Goal: Task Accomplishment & Management: Use online tool/utility

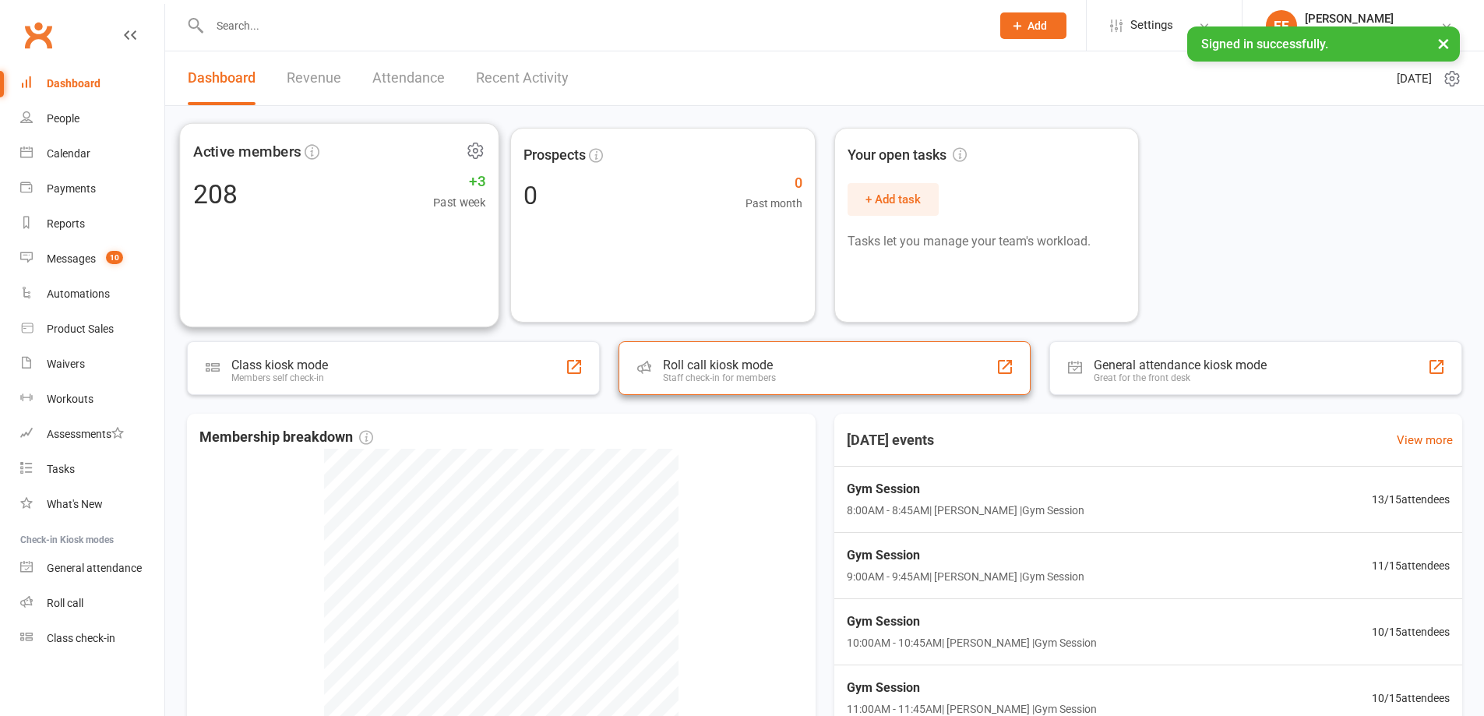
click at [874, 390] on div "Roll call kiosk mode Staff check-in for members" at bounding box center [825, 368] width 413 height 54
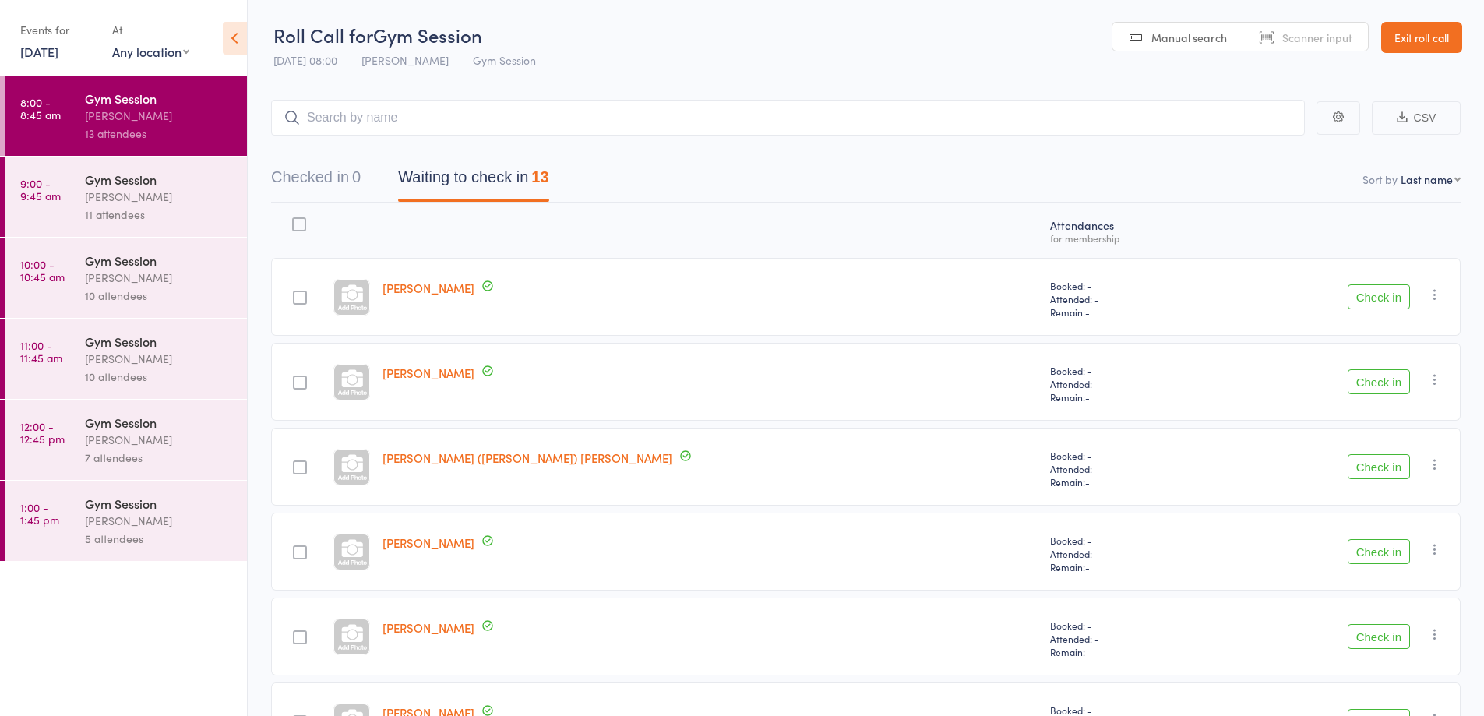
click at [1378, 296] on button "Check in" at bounding box center [1379, 296] width 62 height 25
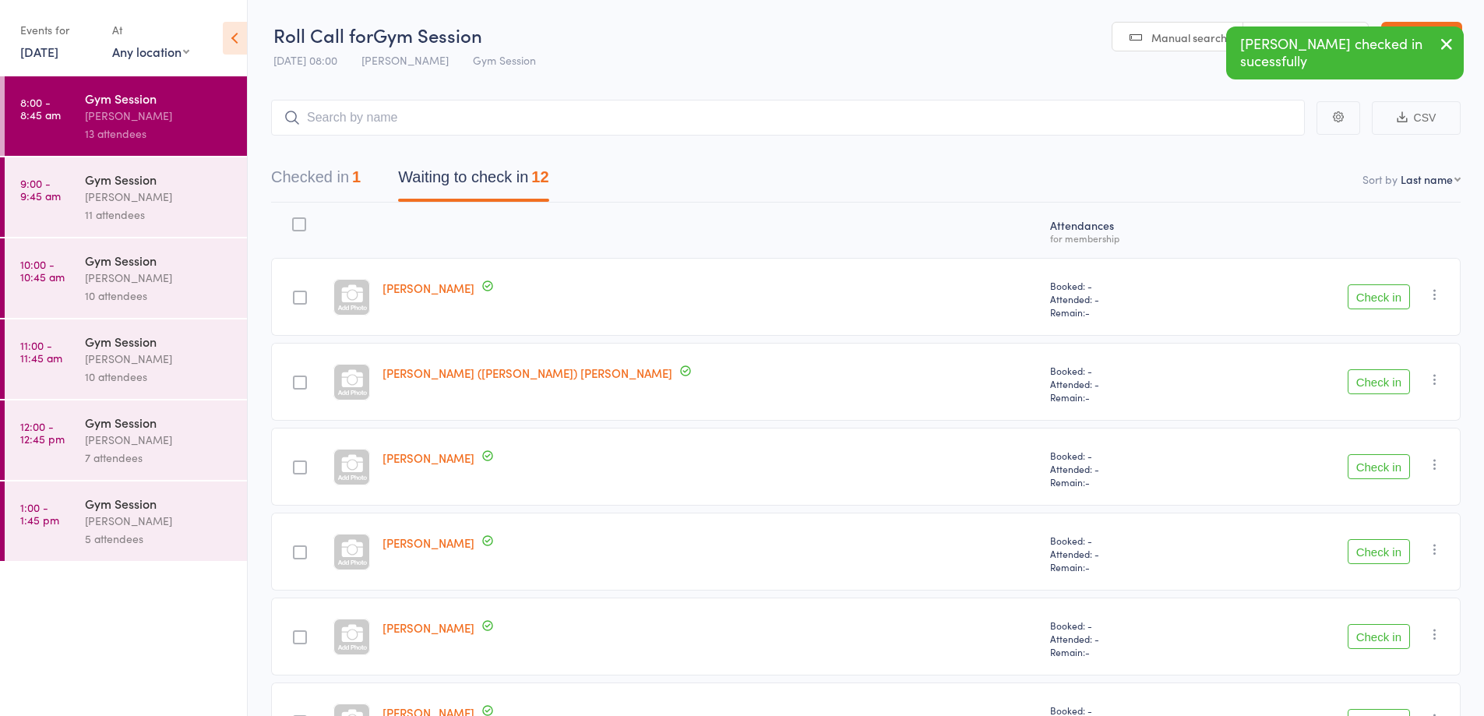
click at [1368, 295] on button "Check in" at bounding box center [1379, 296] width 62 height 25
click at [1378, 290] on button "Check in" at bounding box center [1379, 296] width 62 height 25
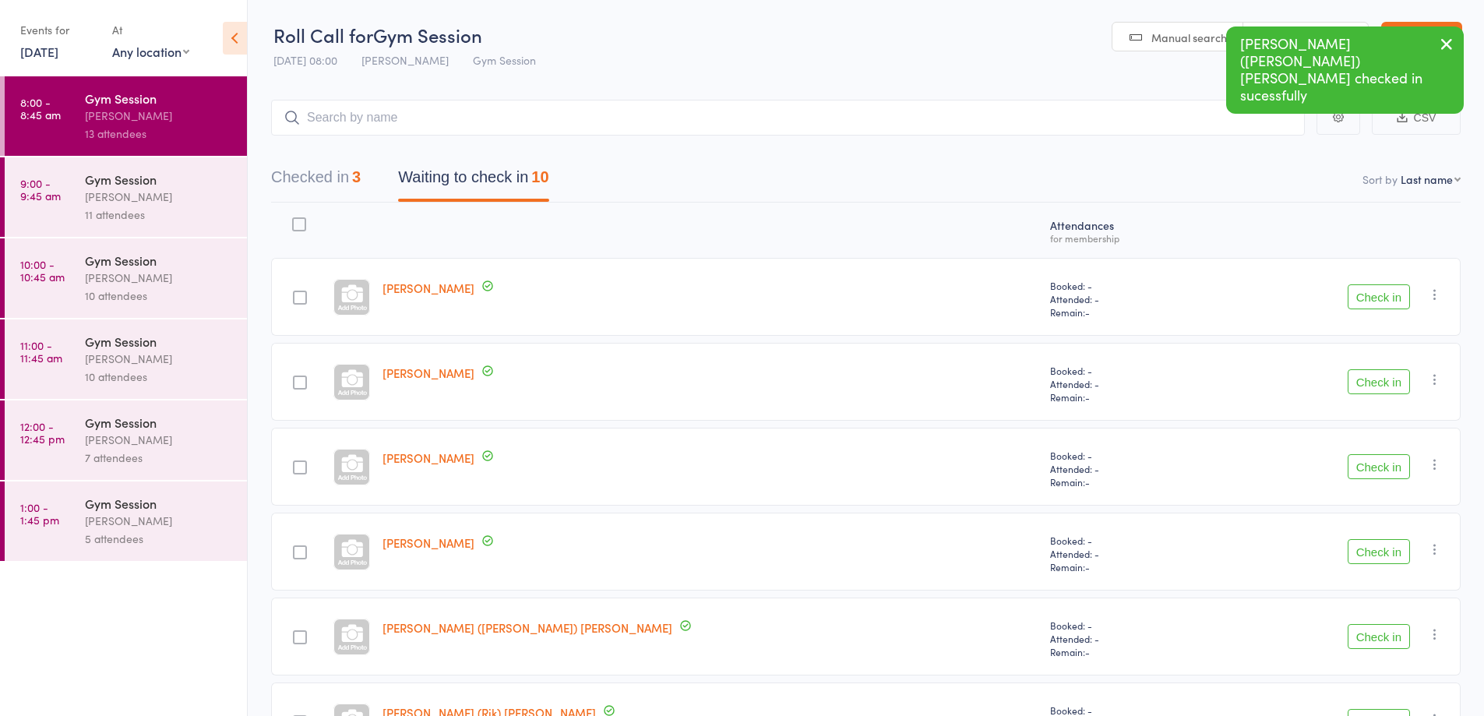
click at [1377, 291] on button "Check in" at bounding box center [1379, 296] width 62 height 25
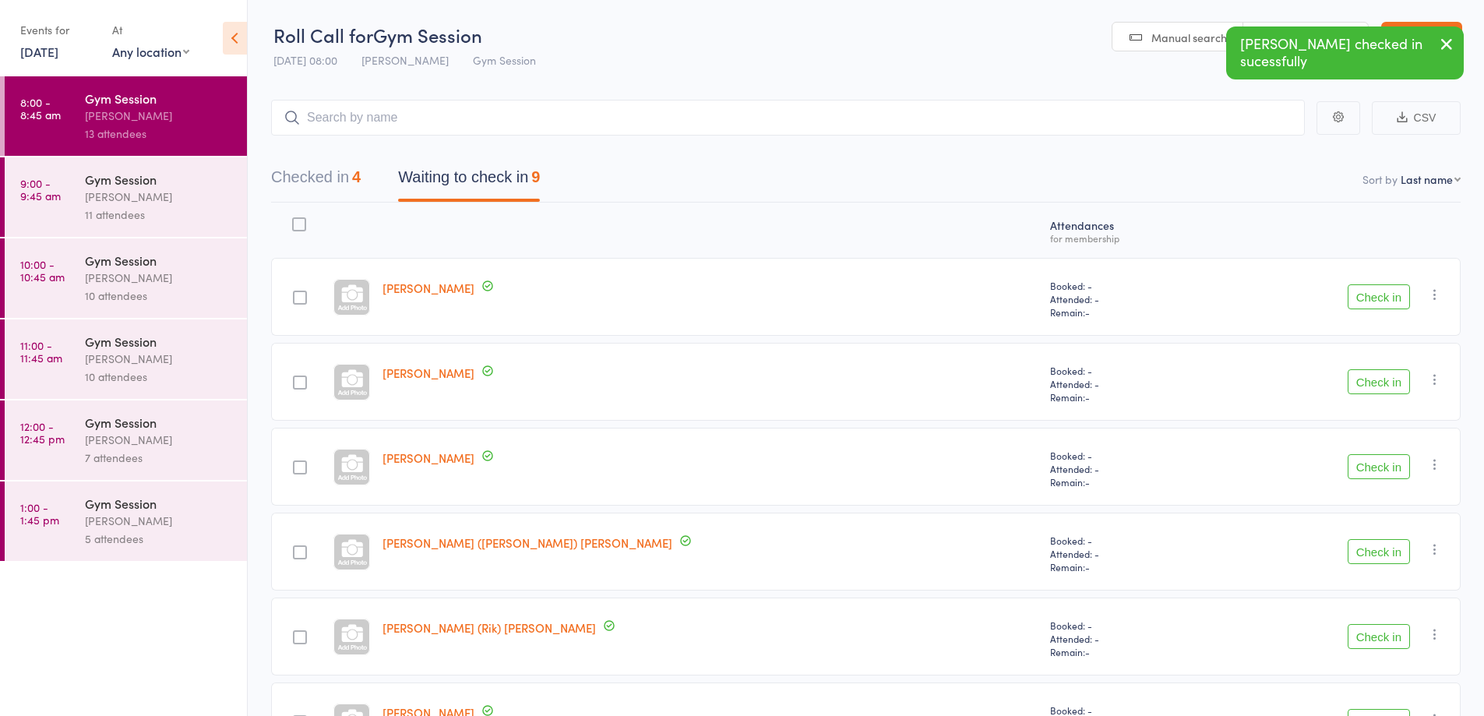
click at [1380, 293] on button "Check in" at bounding box center [1379, 296] width 62 height 25
click at [1379, 292] on button "Check in" at bounding box center [1379, 296] width 62 height 25
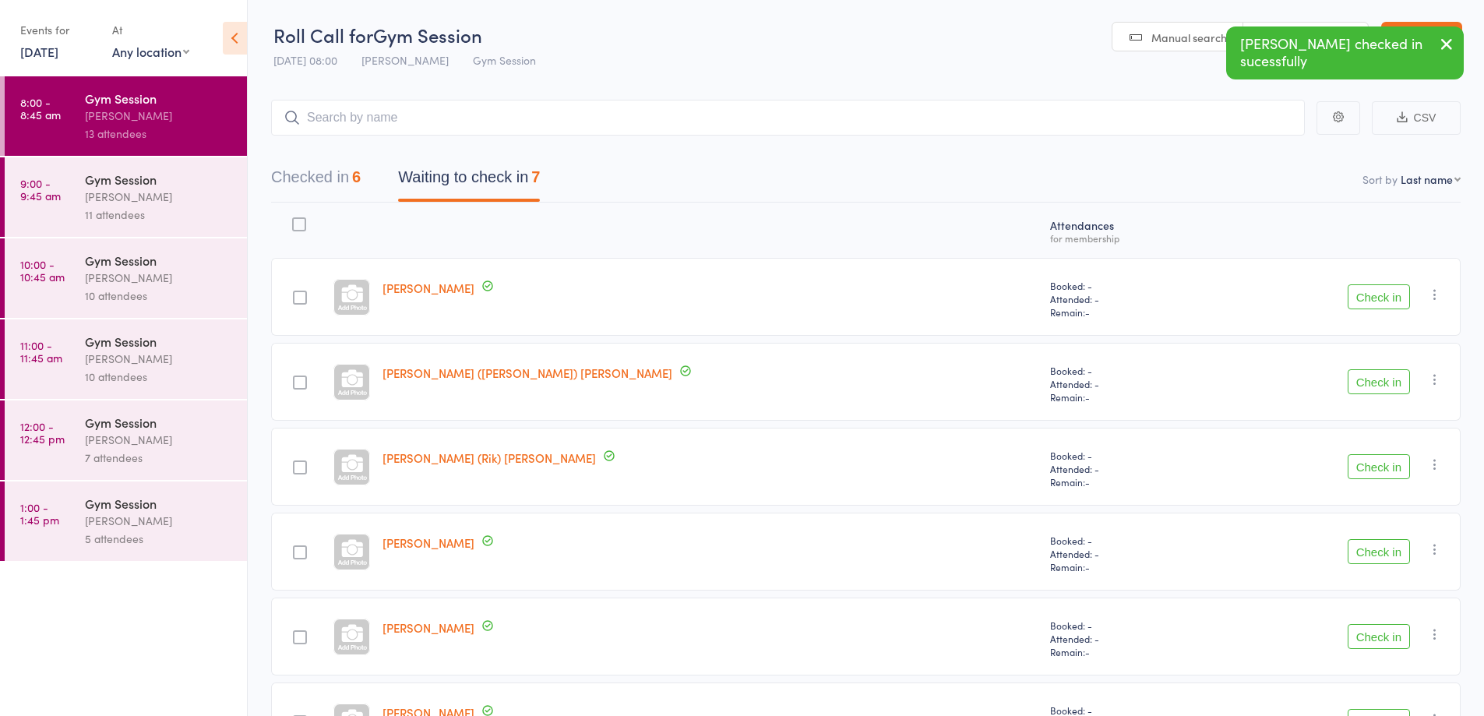
click at [1388, 380] on button "Check in" at bounding box center [1379, 381] width 62 height 25
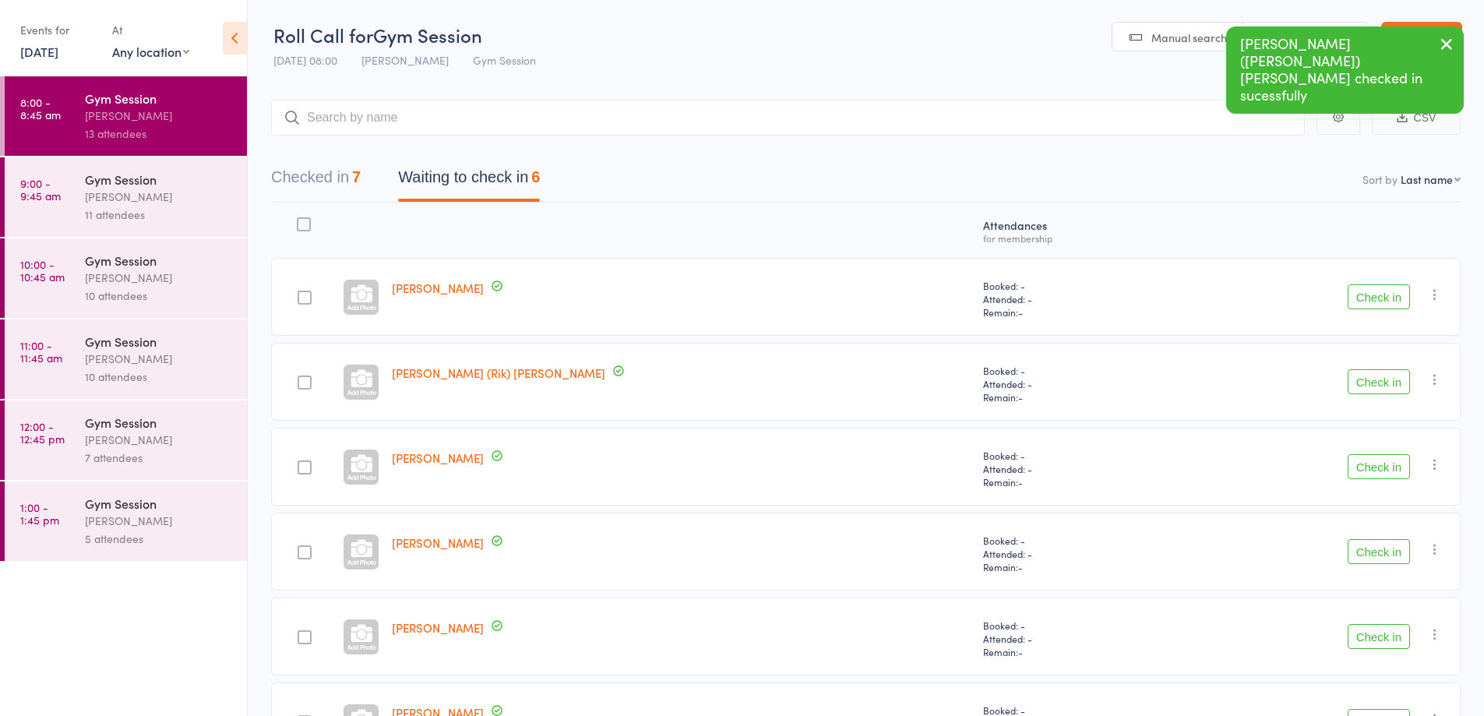
click at [1381, 549] on button "Check in" at bounding box center [1379, 551] width 62 height 25
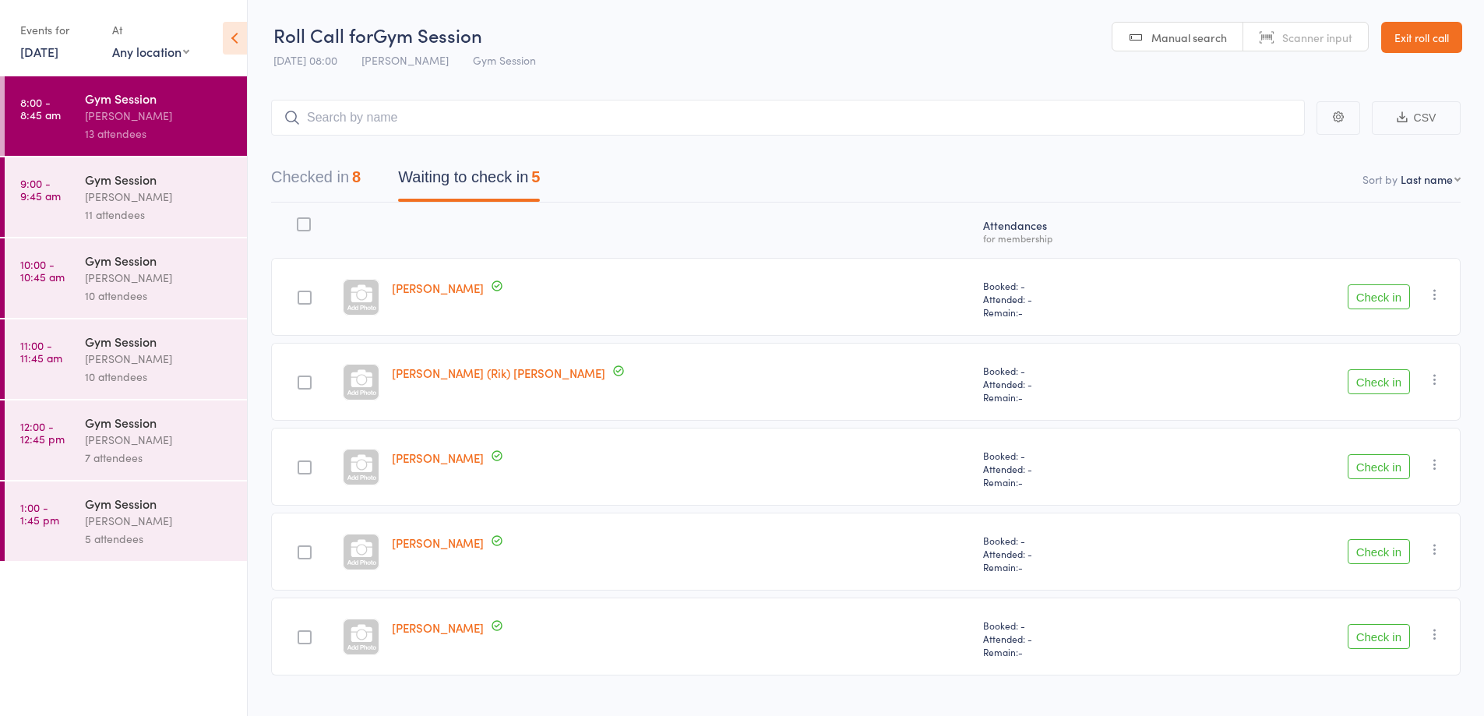
click at [1385, 462] on button "Check in" at bounding box center [1379, 466] width 62 height 25
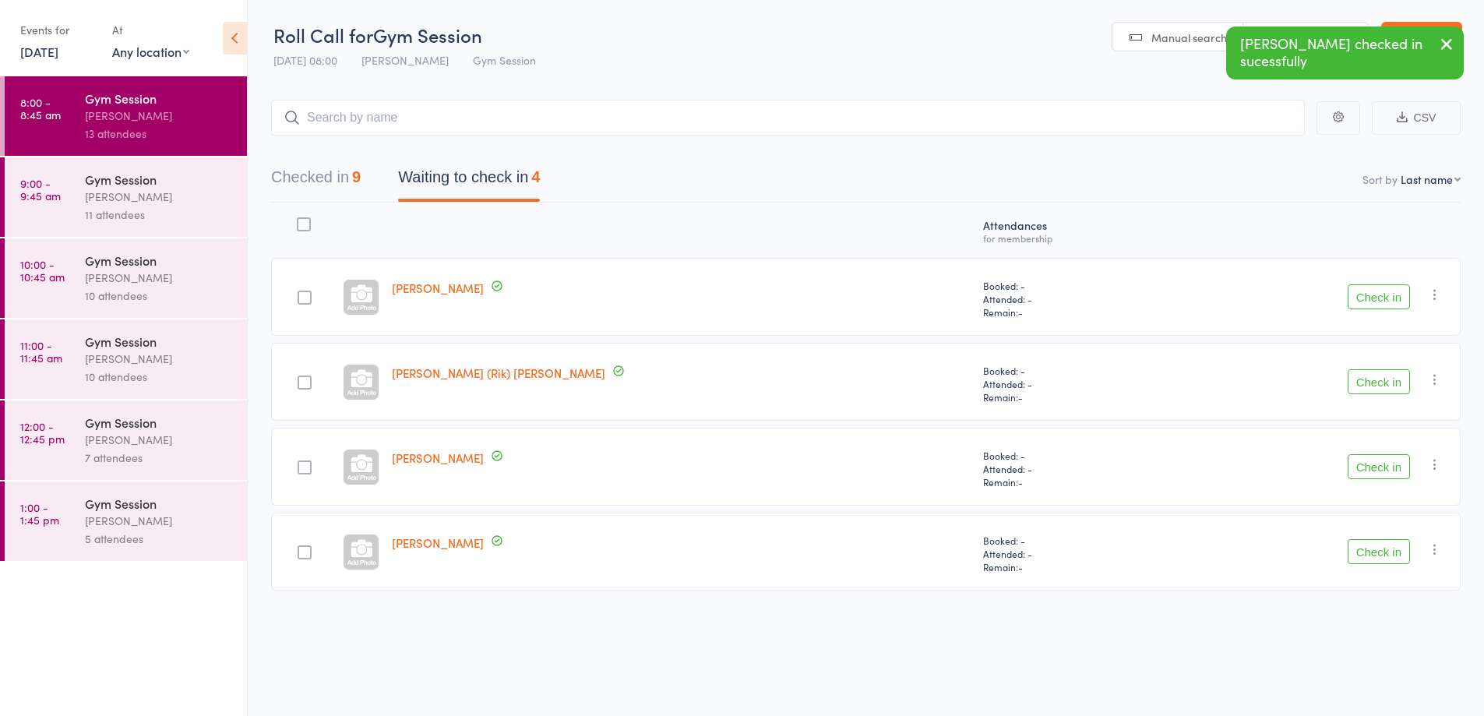
click at [1387, 382] on button "Check in" at bounding box center [1379, 381] width 62 height 25
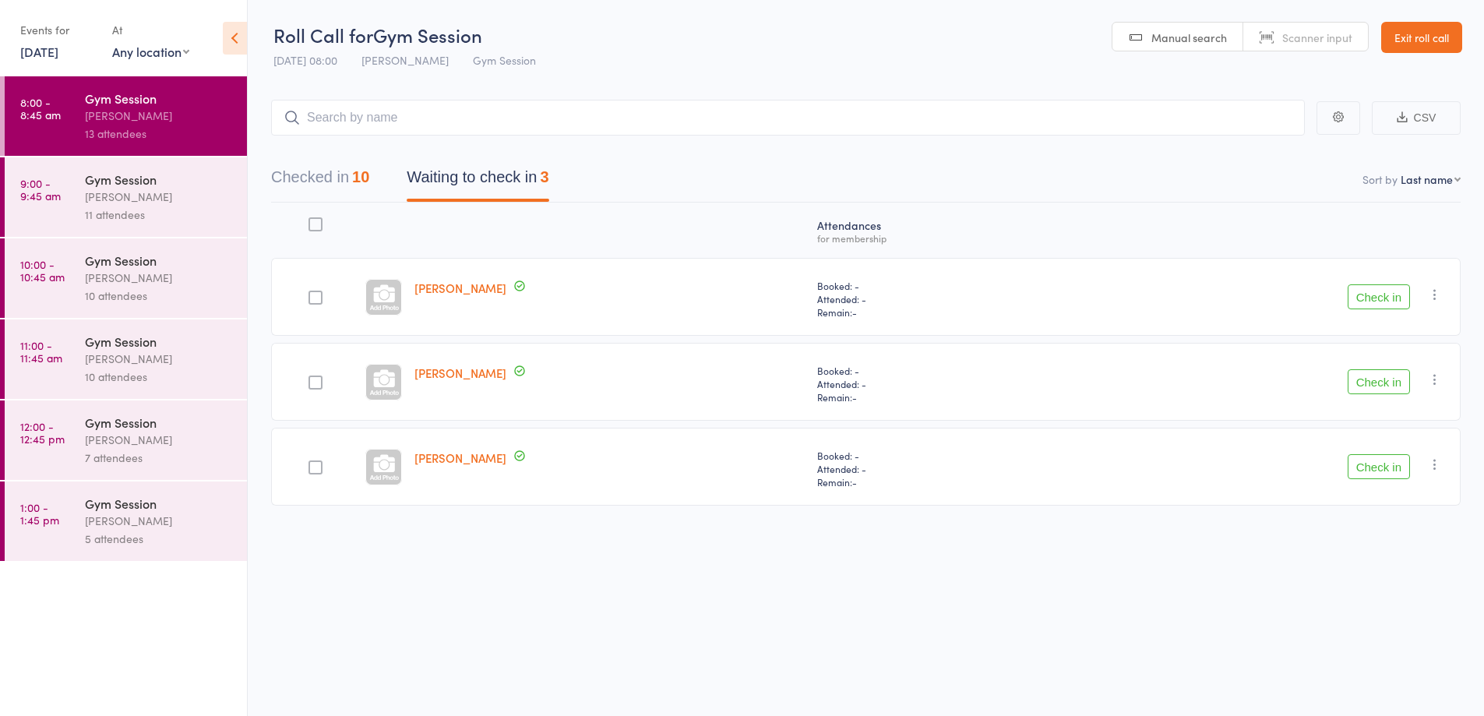
click at [1431, 295] on icon "button" at bounding box center [1436, 295] width 16 height 16
click at [1381, 435] on li "Remove" at bounding box center [1379, 429] width 129 height 21
click at [561, 120] on input "search" at bounding box center [788, 118] width 1034 height 36
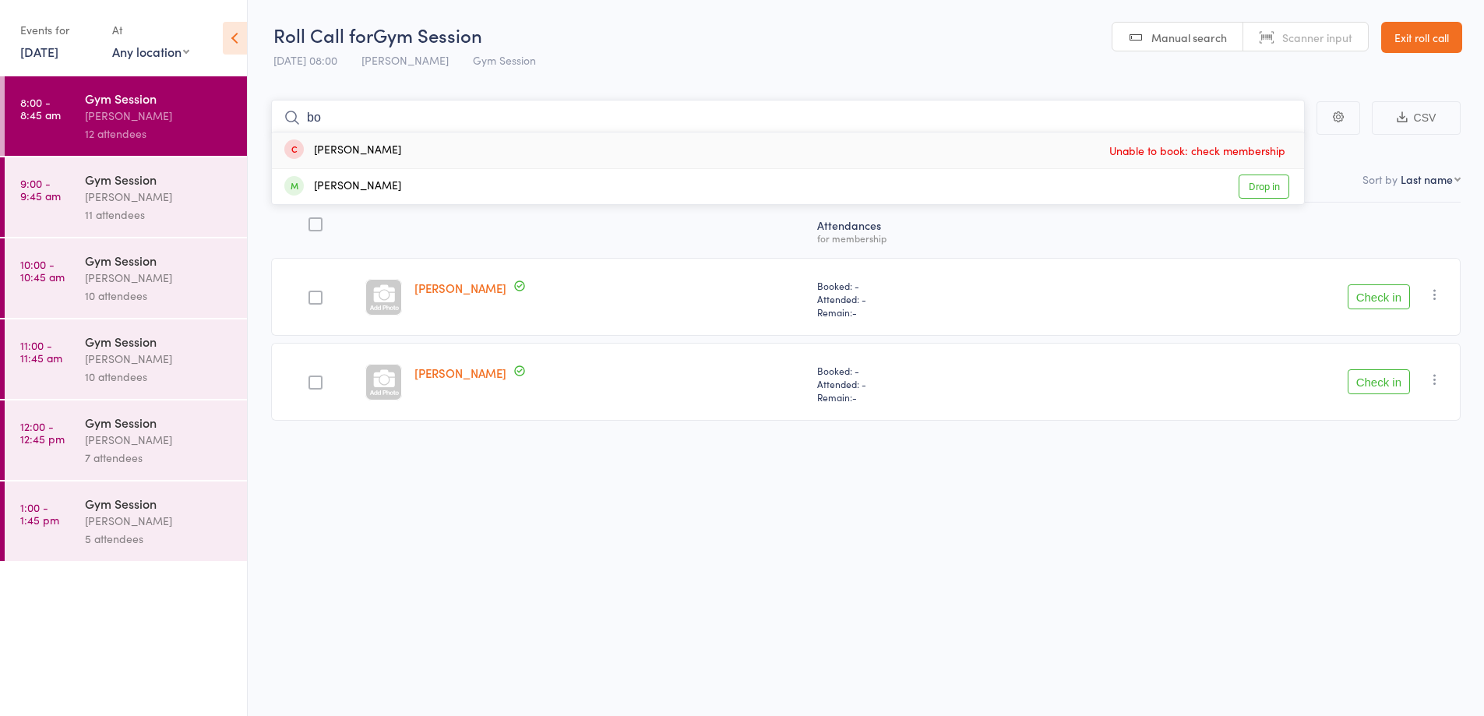
type input "b"
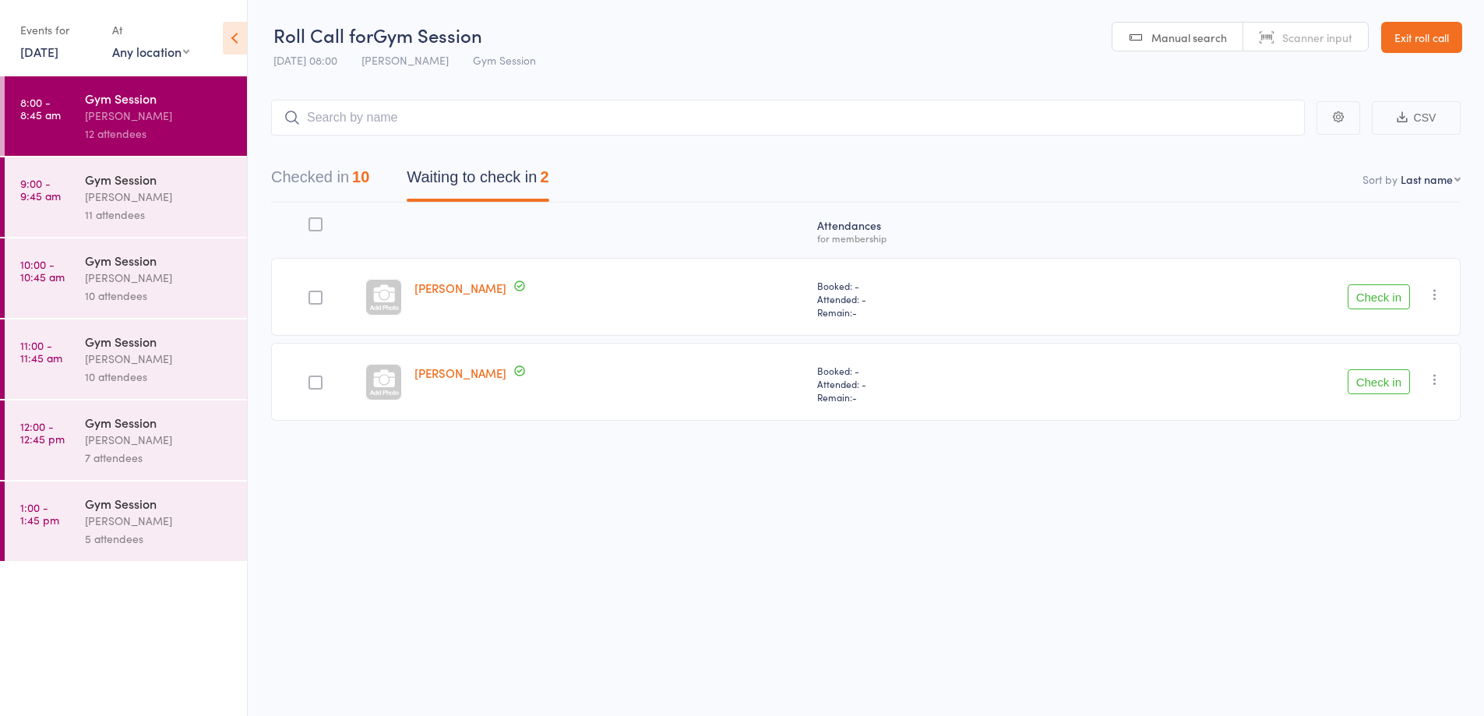
click at [1382, 383] on button "Check in" at bounding box center [1379, 381] width 62 height 25
click at [755, 131] on input "search" at bounding box center [788, 118] width 1034 height 36
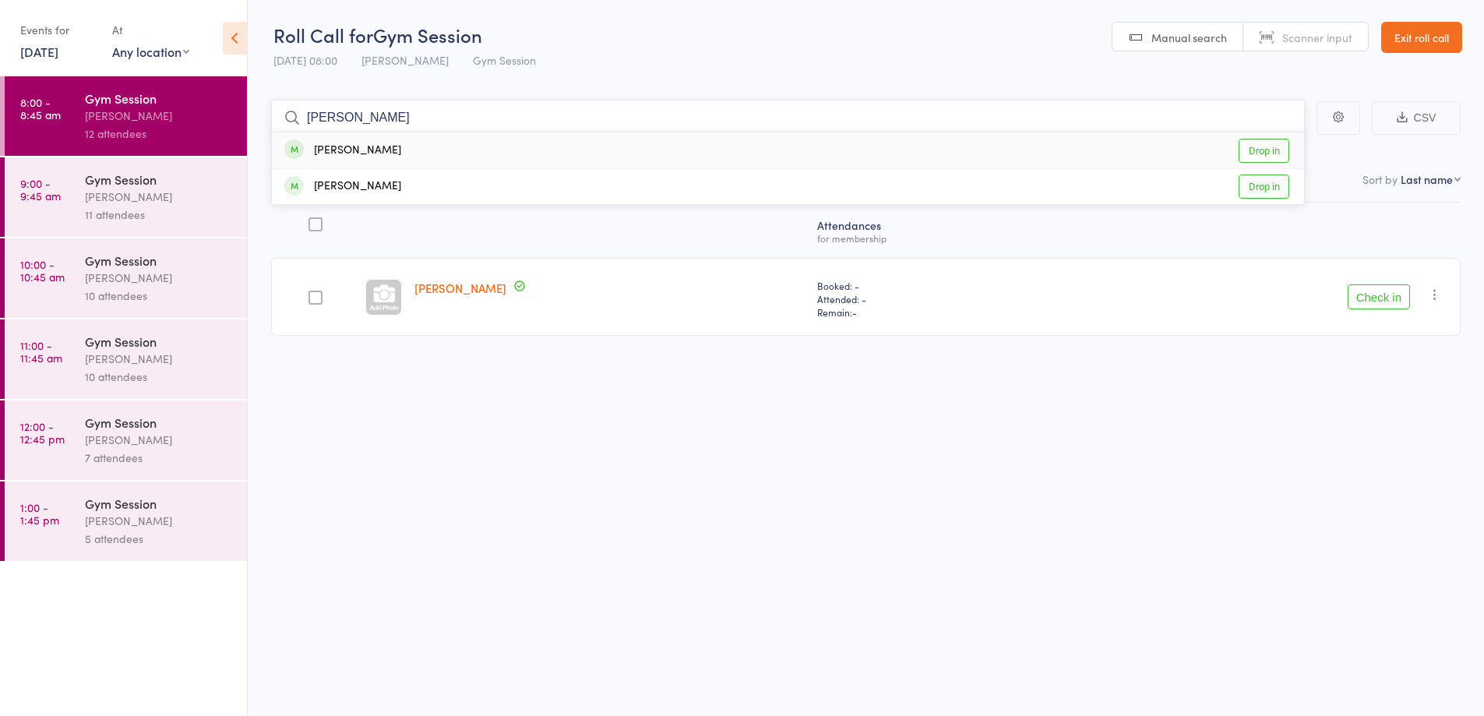
type input "bob"
click at [1268, 139] on link "Drop in" at bounding box center [1264, 151] width 51 height 24
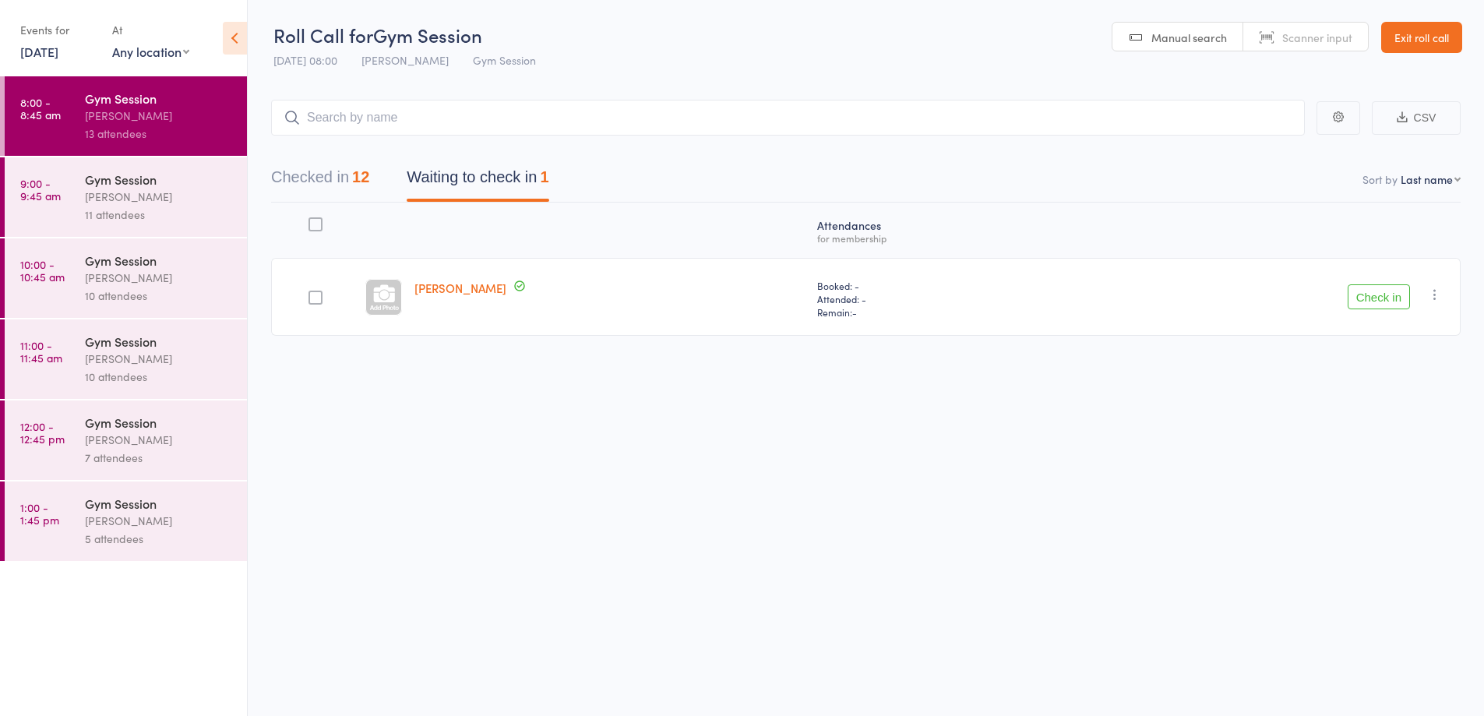
click at [1376, 294] on button "Check in" at bounding box center [1379, 296] width 62 height 25
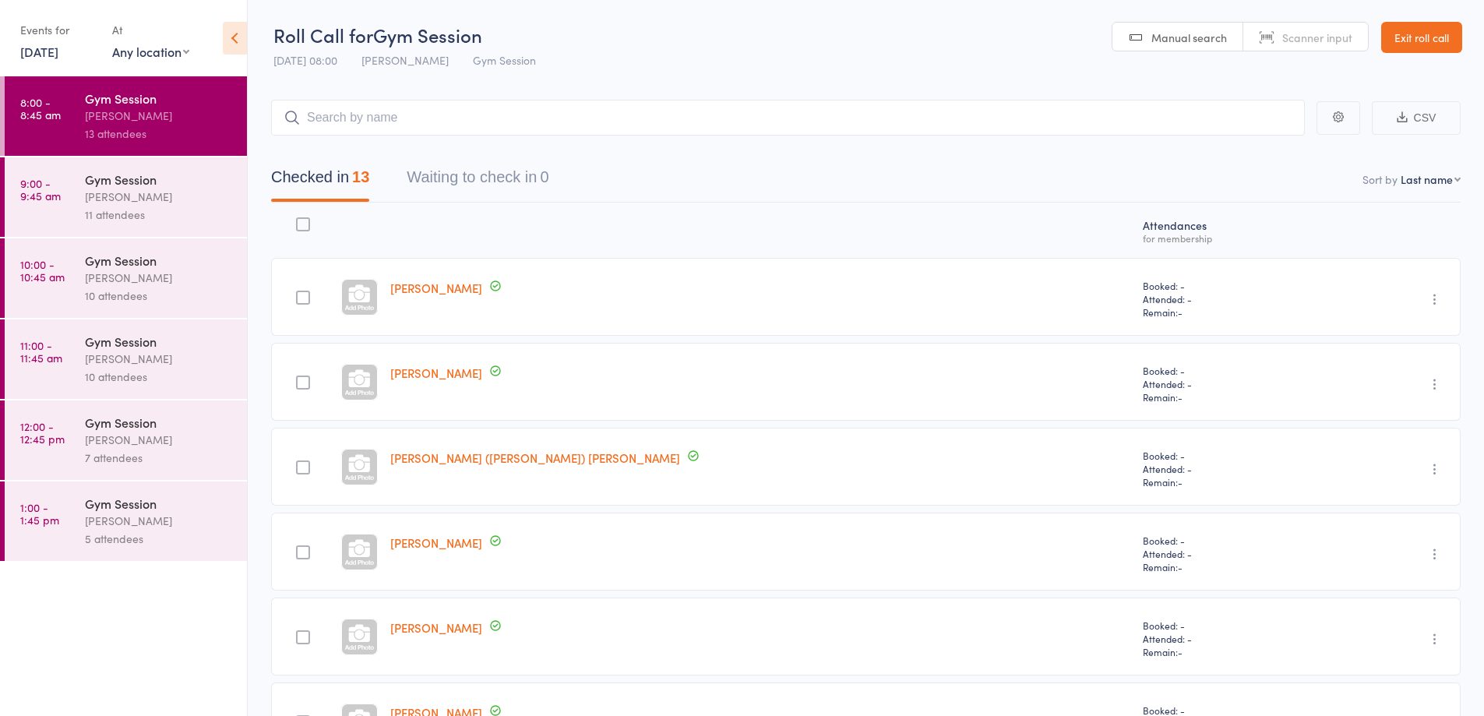
click at [198, 203] on div "Vanessa Gaynor" at bounding box center [159, 197] width 149 height 18
